Goal: Task Accomplishment & Management: Use online tool/utility

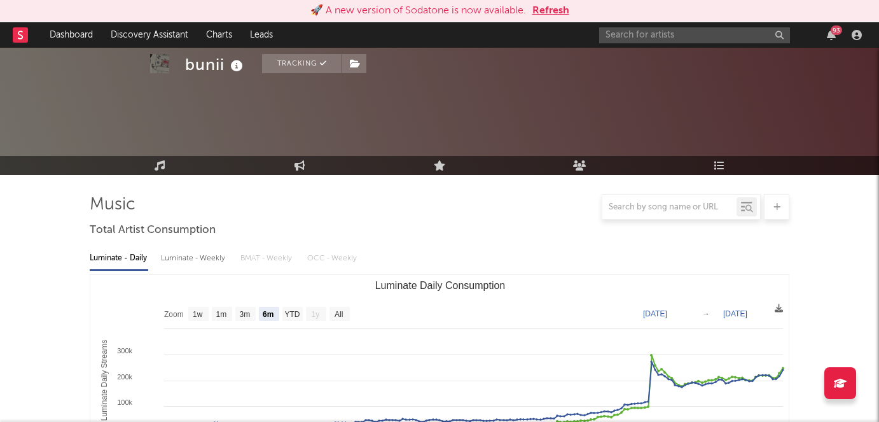
select select "6m"
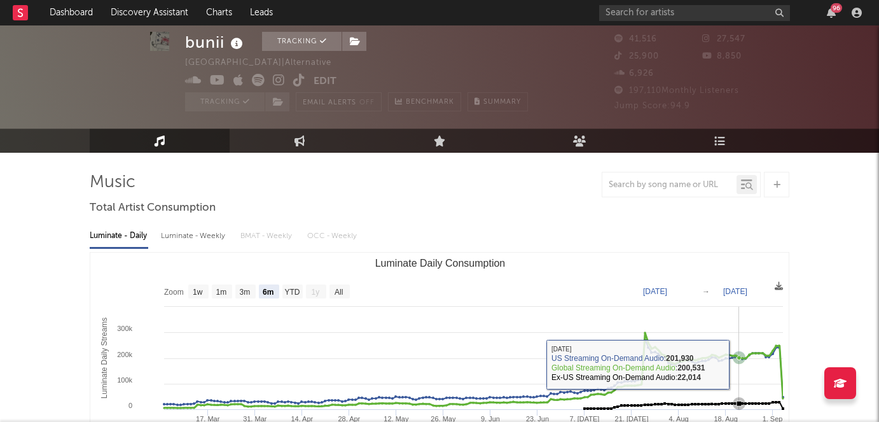
select select "6m"
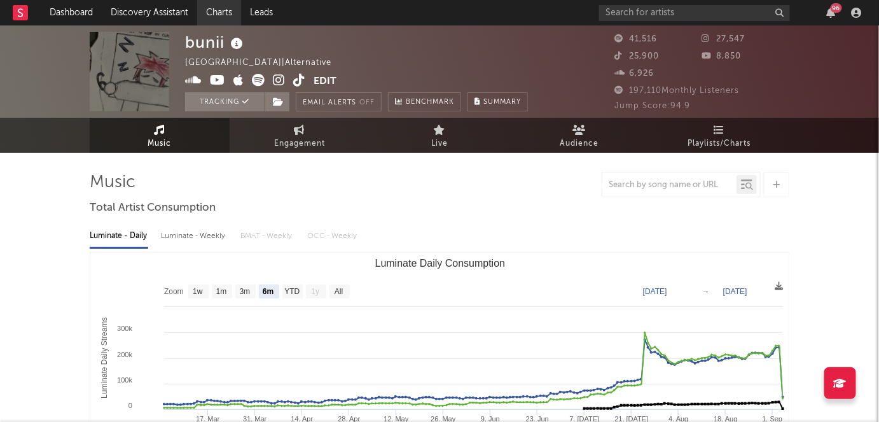
click at [210, 6] on link "Charts" at bounding box center [219, 12] width 44 height 25
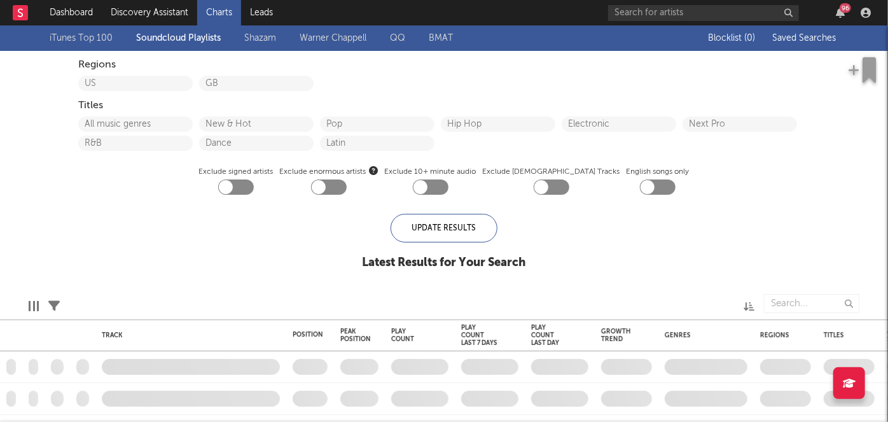
click at [186, 11] on link "Discovery Assistant" at bounding box center [149, 12] width 95 height 25
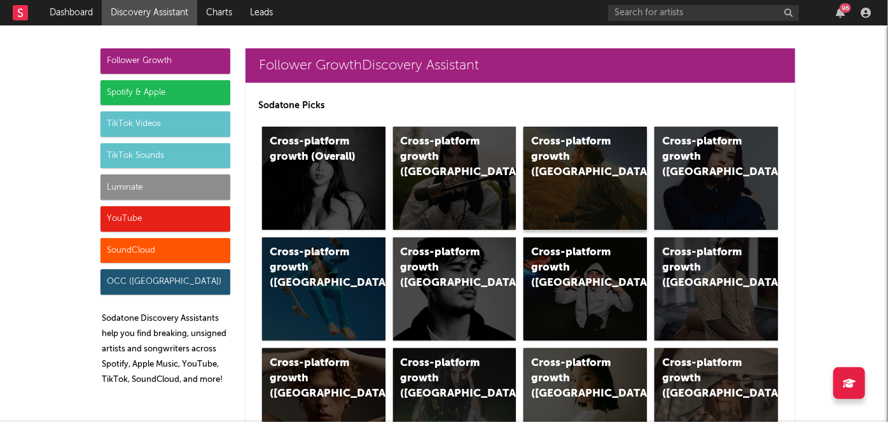
click at [630, 169] on div "Cross-platform growth ([GEOGRAPHIC_DATA])" at bounding box center [584, 178] width 123 height 103
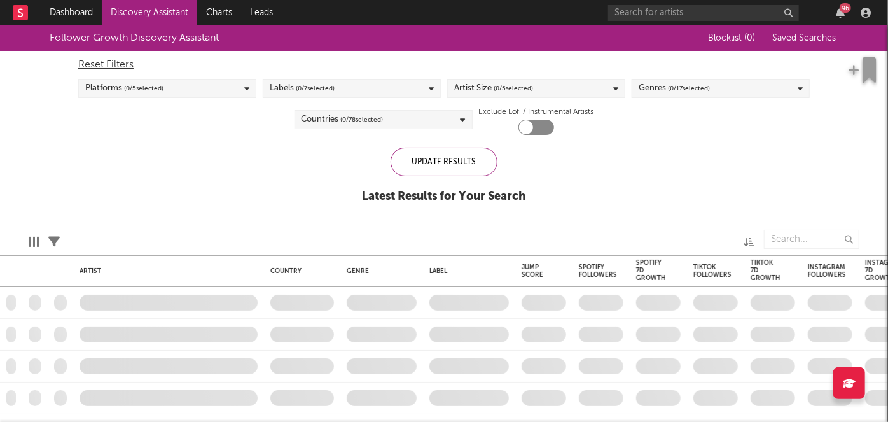
checkbox input "true"
